Goal: Information Seeking & Learning: Learn about a topic

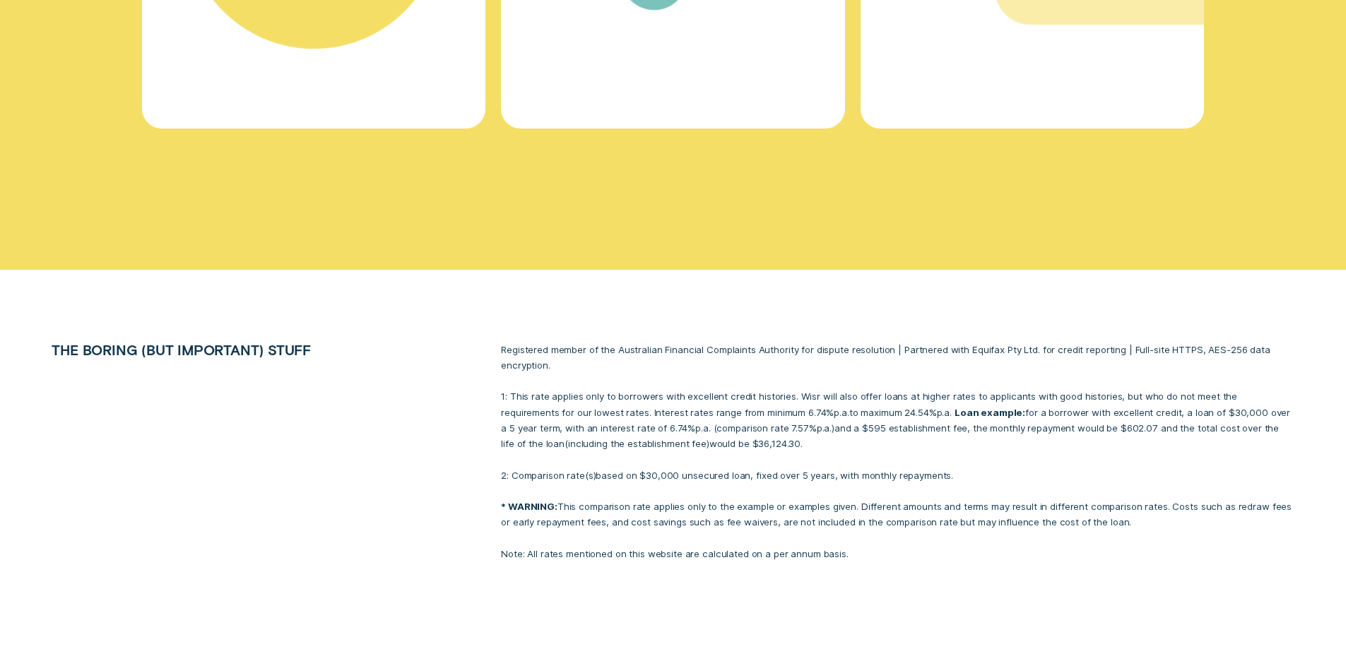
scroll to position [6534, 0]
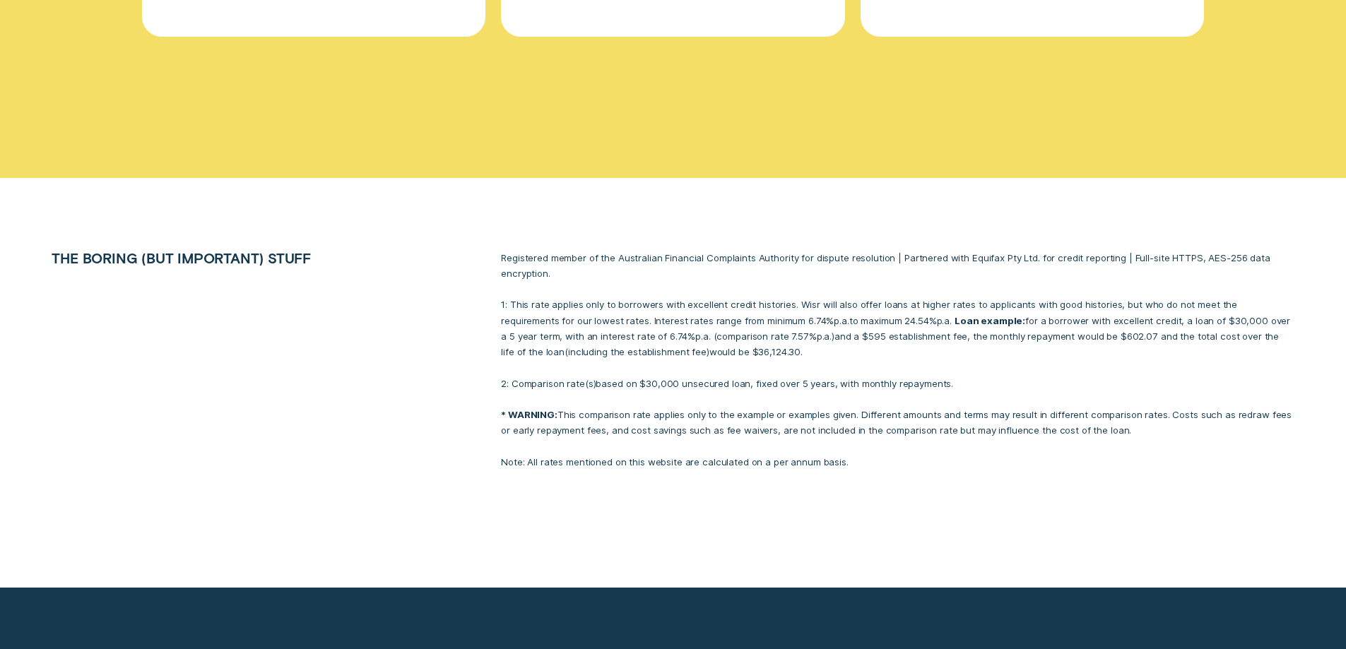
click at [676, 445] on div at bounding box center [673, 383] width 1346 height 410
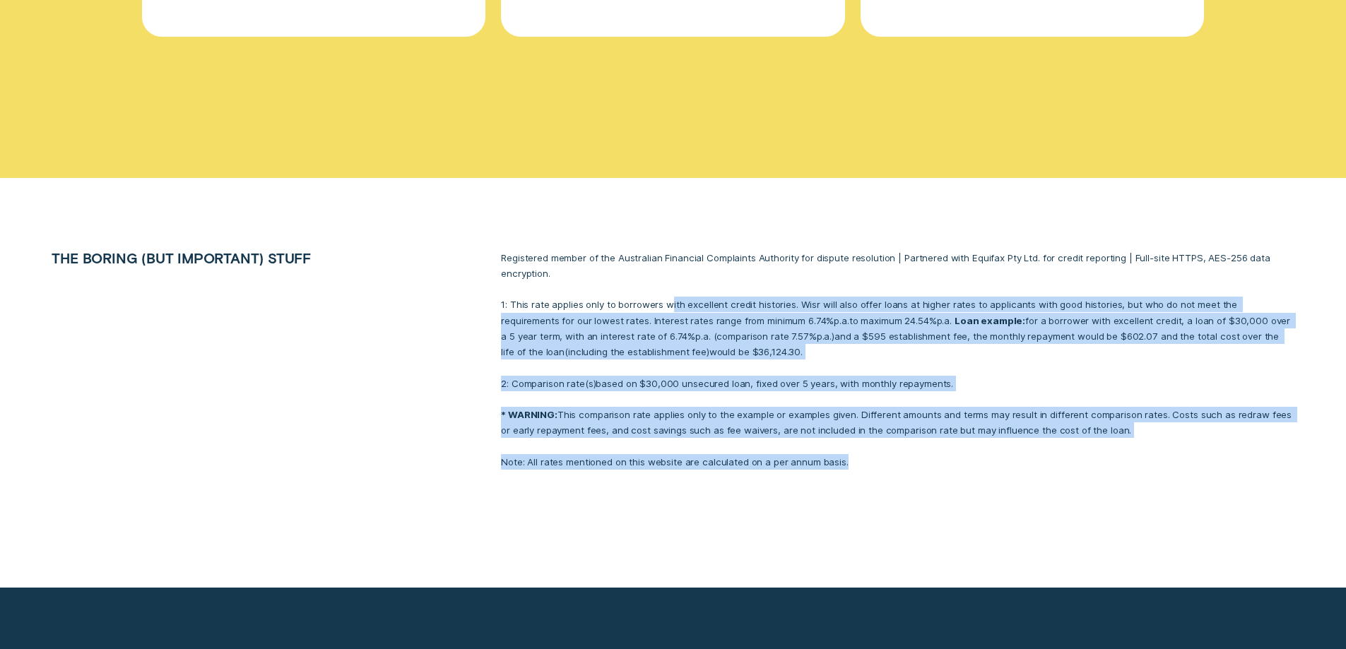
drag, startPoint x: 701, startPoint y: 232, endPoint x: 863, endPoint y: 406, distance: 237.4
click at [865, 403] on div "Registered member of the Australian Financial Complaints Authority for dispute …" at bounding box center [897, 360] width 809 height 220
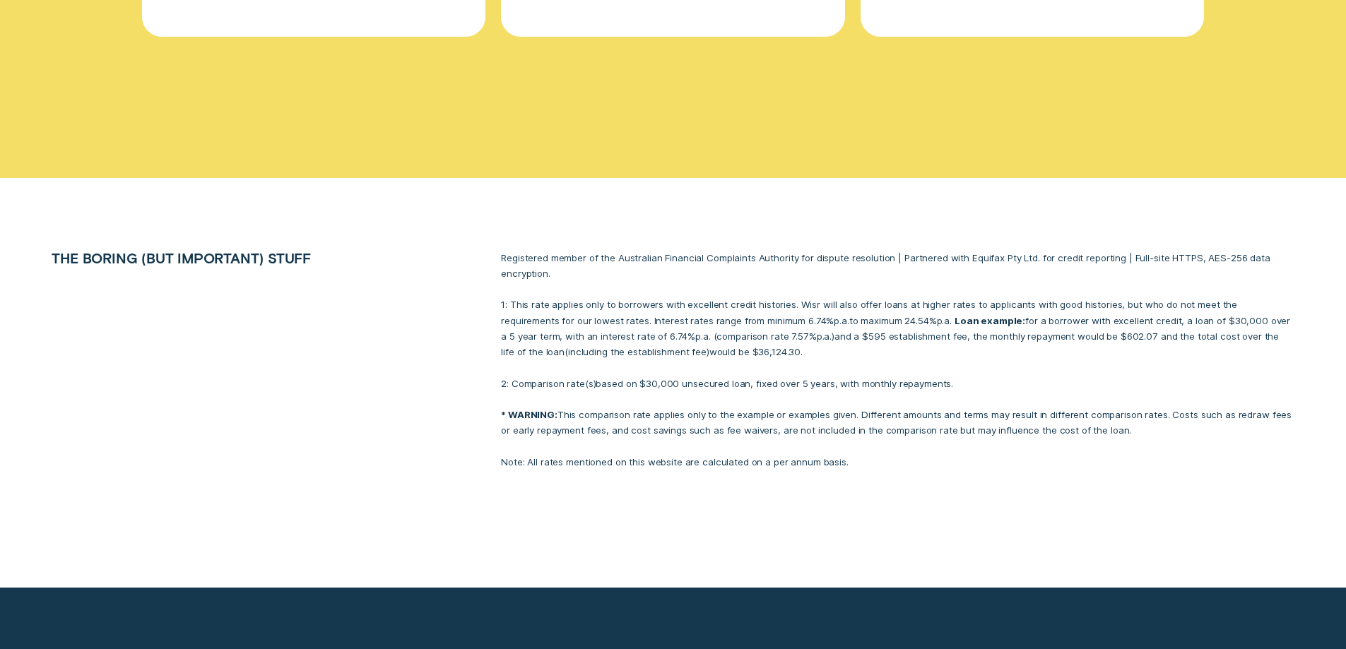
click at [865, 421] on div at bounding box center [673, 383] width 1346 height 410
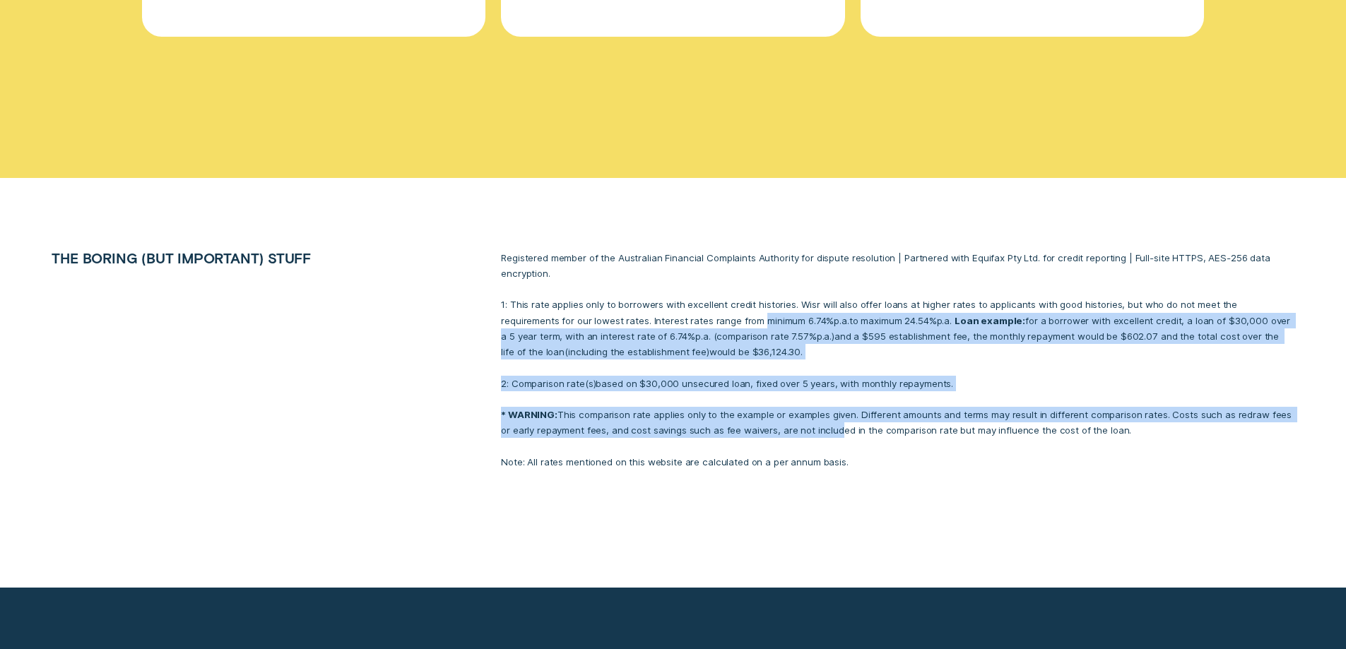
drag, startPoint x: 703, startPoint y: 252, endPoint x: 821, endPoint y: 430, distance: 213.6
click at [816, 388] on div "Registered member of the Australian Financial Complaints Authority for dispute …" at bounding box center [897, 360] width 809 height 220
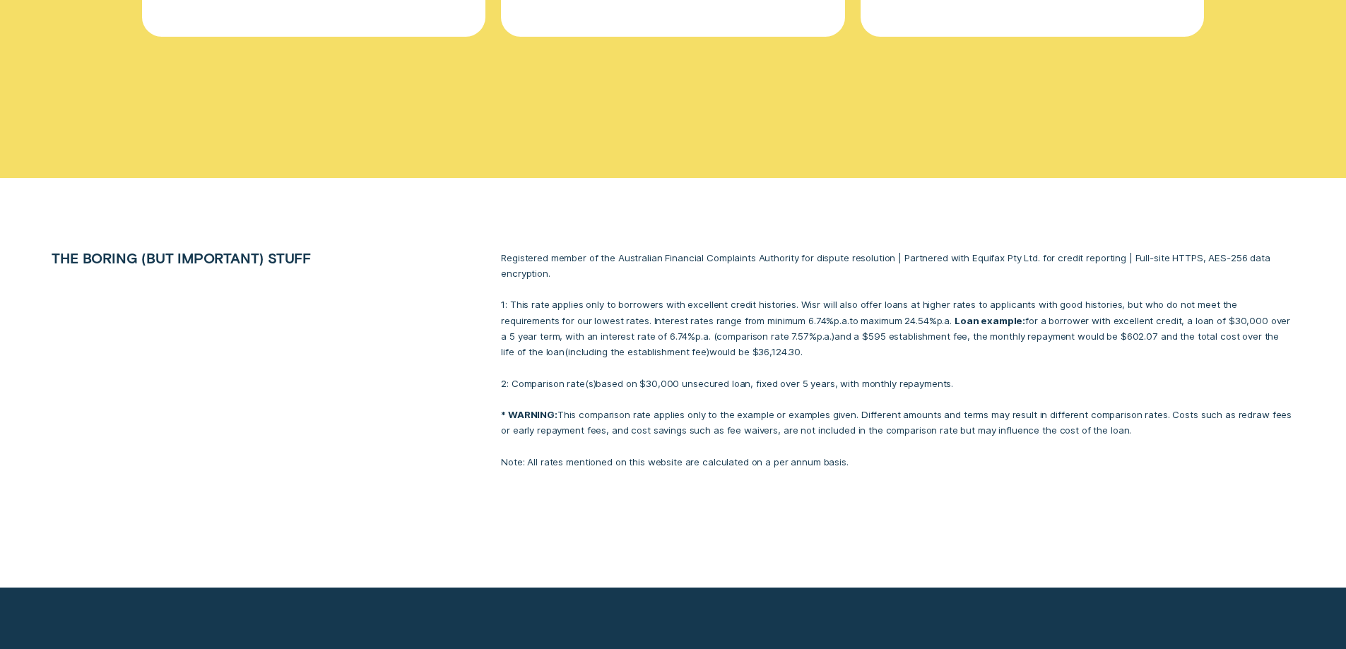
click at [819, 440] on div at bounding box center [673, 383] width 1346 height 410
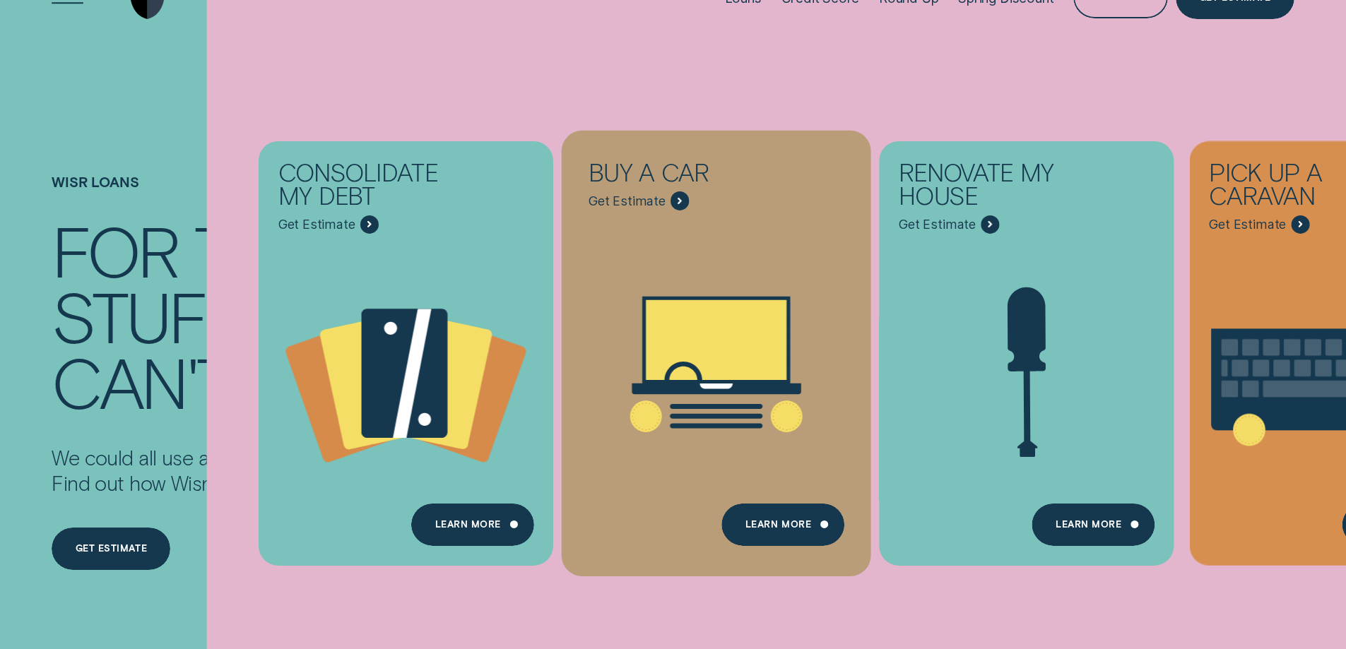
scroll to position [0, 0]
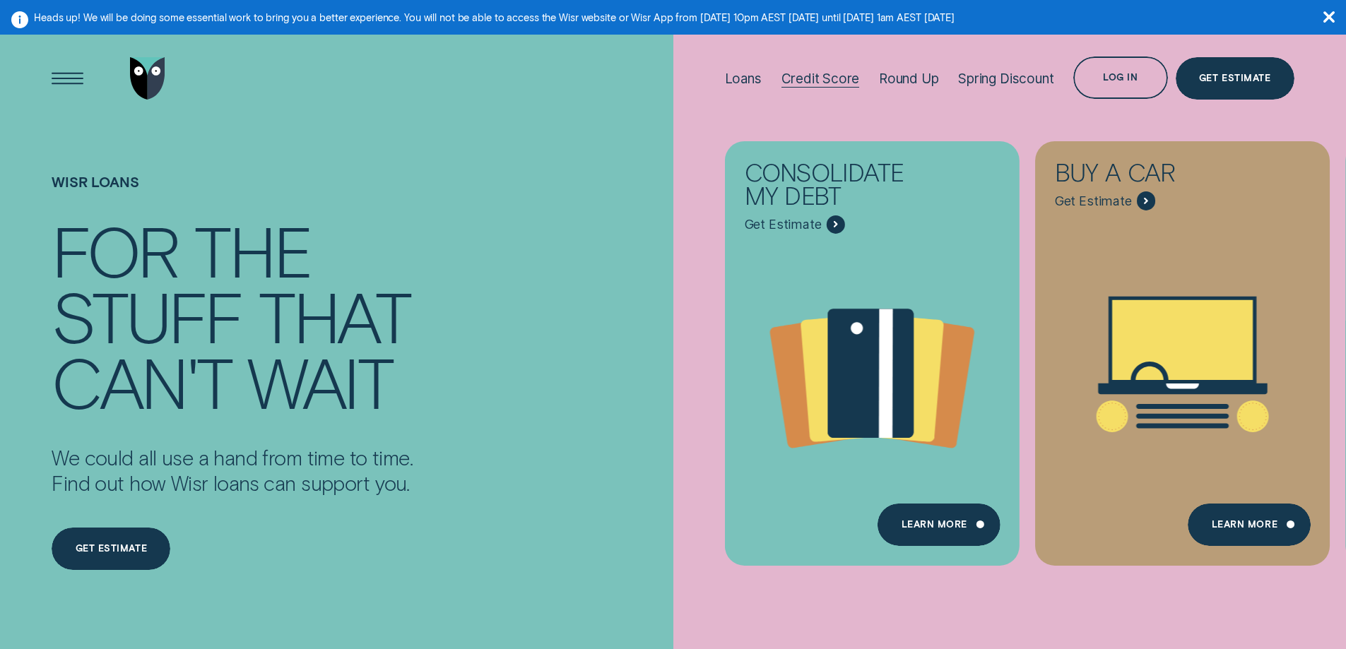
click at [816, 73] on div "Credit Score" at bounding box center [820, 79] width 78 height 16
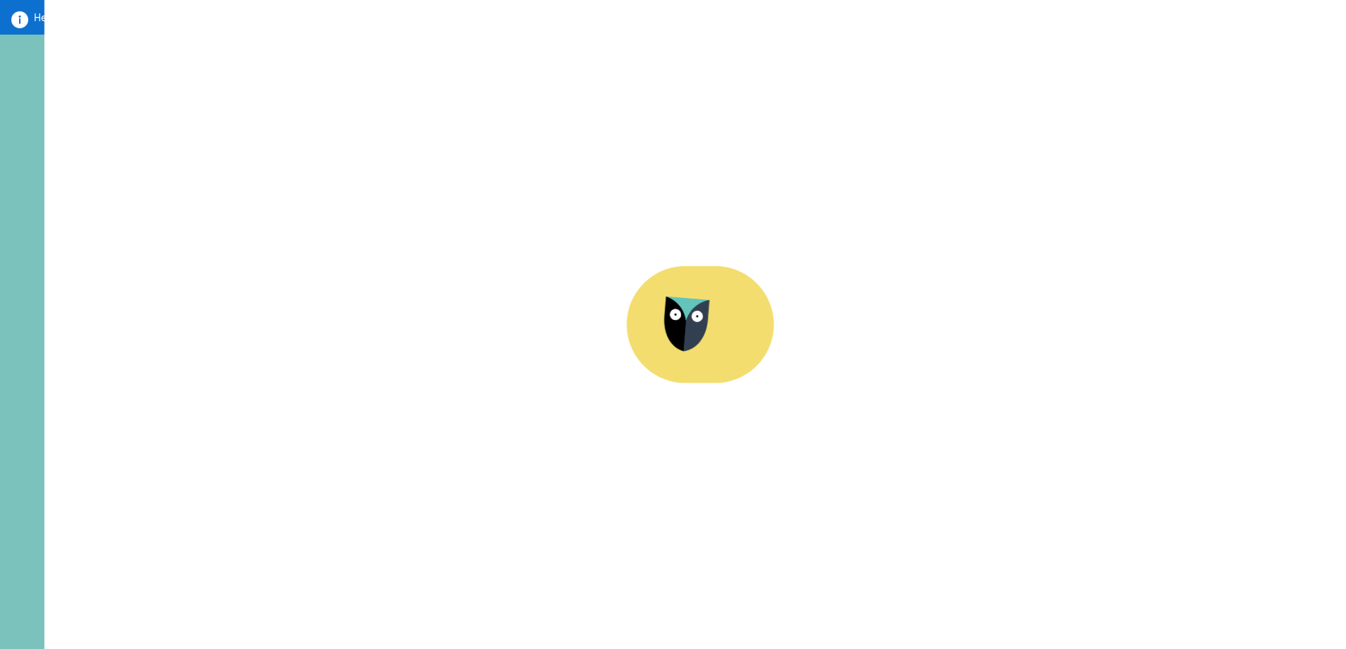
scroll to position [424, 0]
